Goal: Navigation & Orientation: Find specific page/section

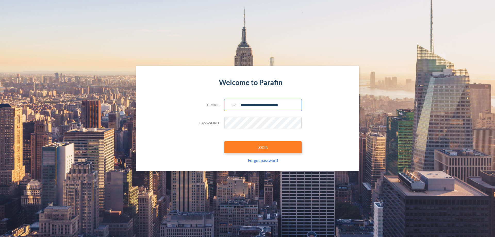
type input "**********"
click at [263, 147] on button "LOGIN" at bounding box center [262, 147] width 77 height 12
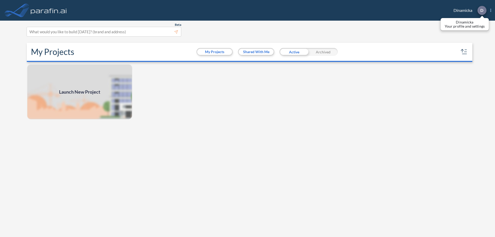
click at [481, 10] on p "D" at bounding box center [481, 10] width 3 height 5
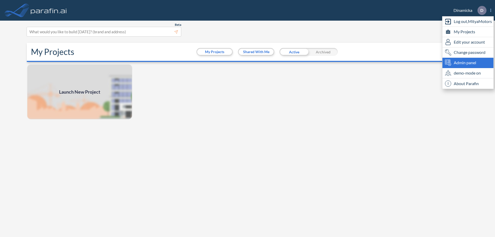
click at [468, 63] on span "Admin panel" at bounding box center [464, 63] width 22 height 6
